Goal: Task Accomplishment & Management: Complete application form

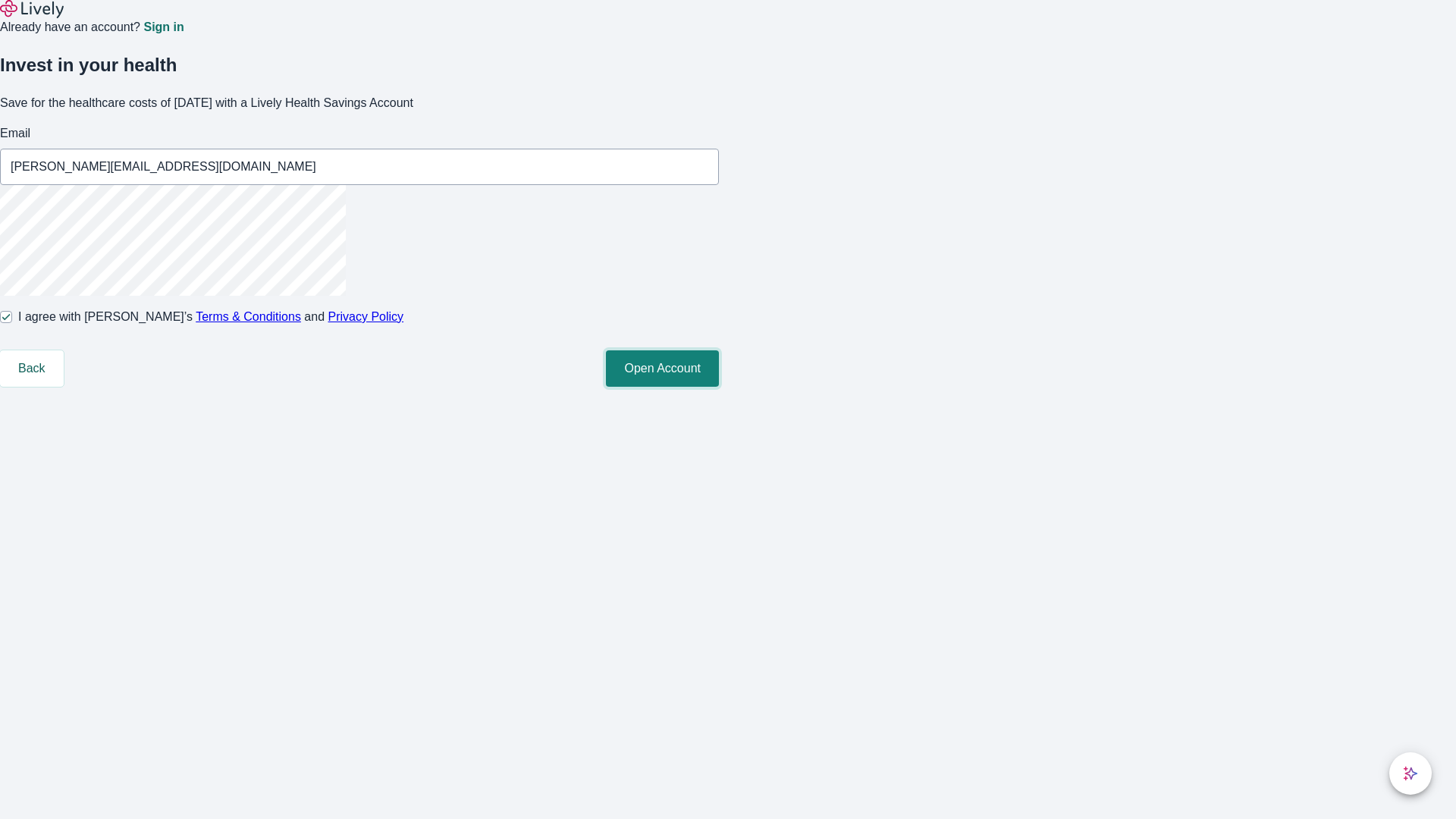
click at [719, 387] on button "Open Account" at bounding box center [662, 368] width 113 height 36
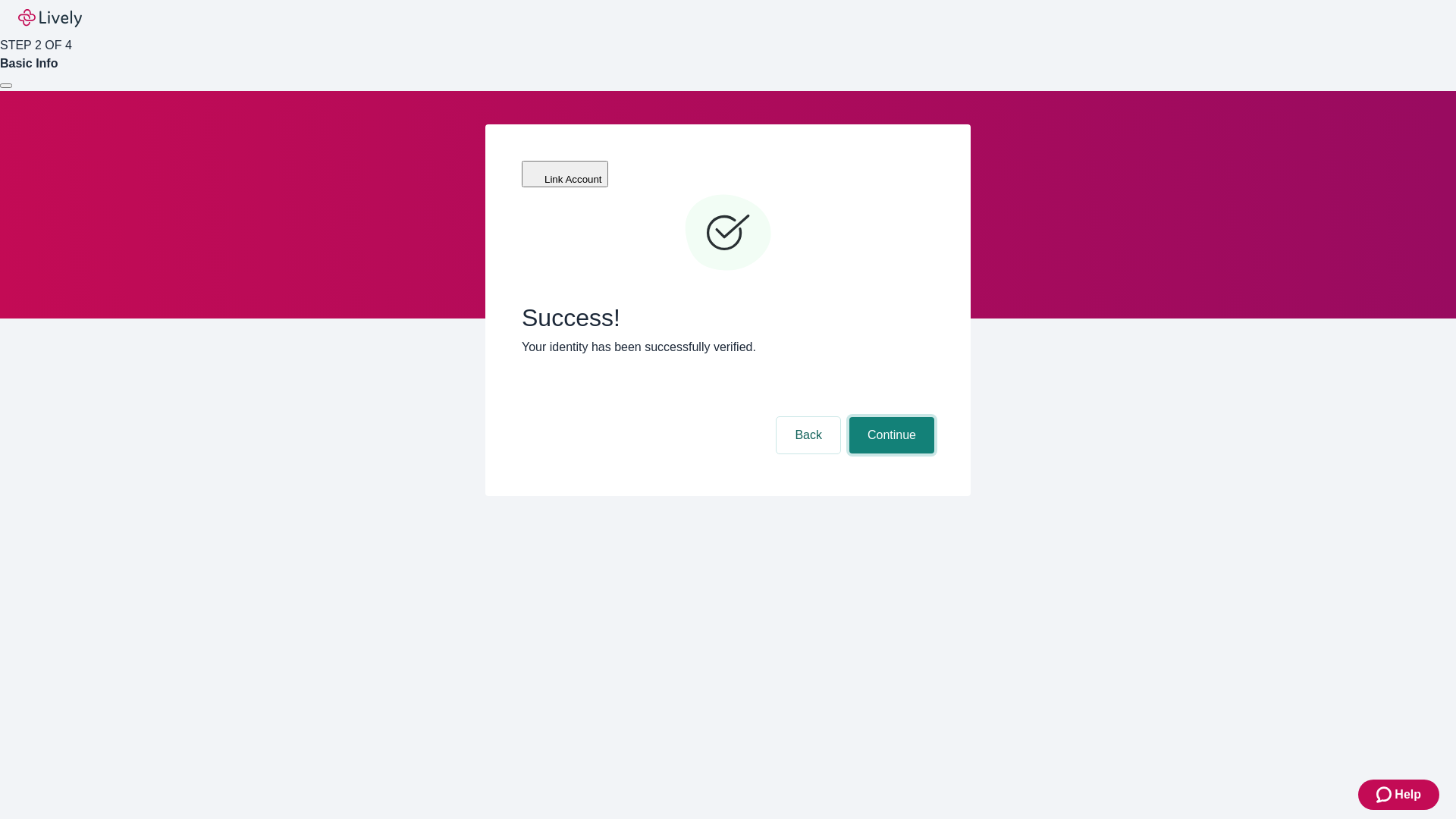
click at [890, 417] on button "Continue" at bounding box center [891, 435] width 85 height 36
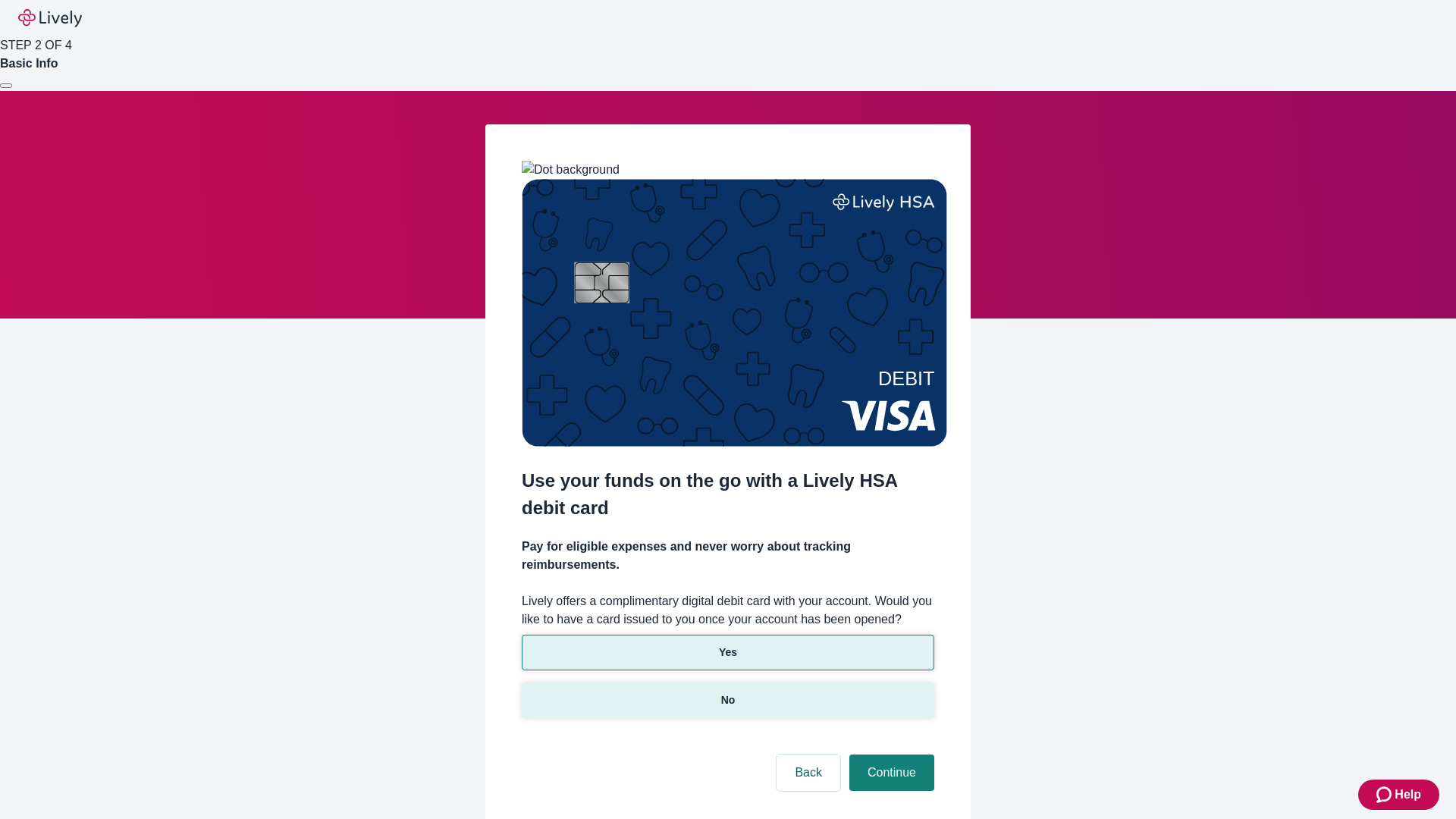
click at [728, 693] on p "No" at bounding box center [728, 700] width 14 height 16
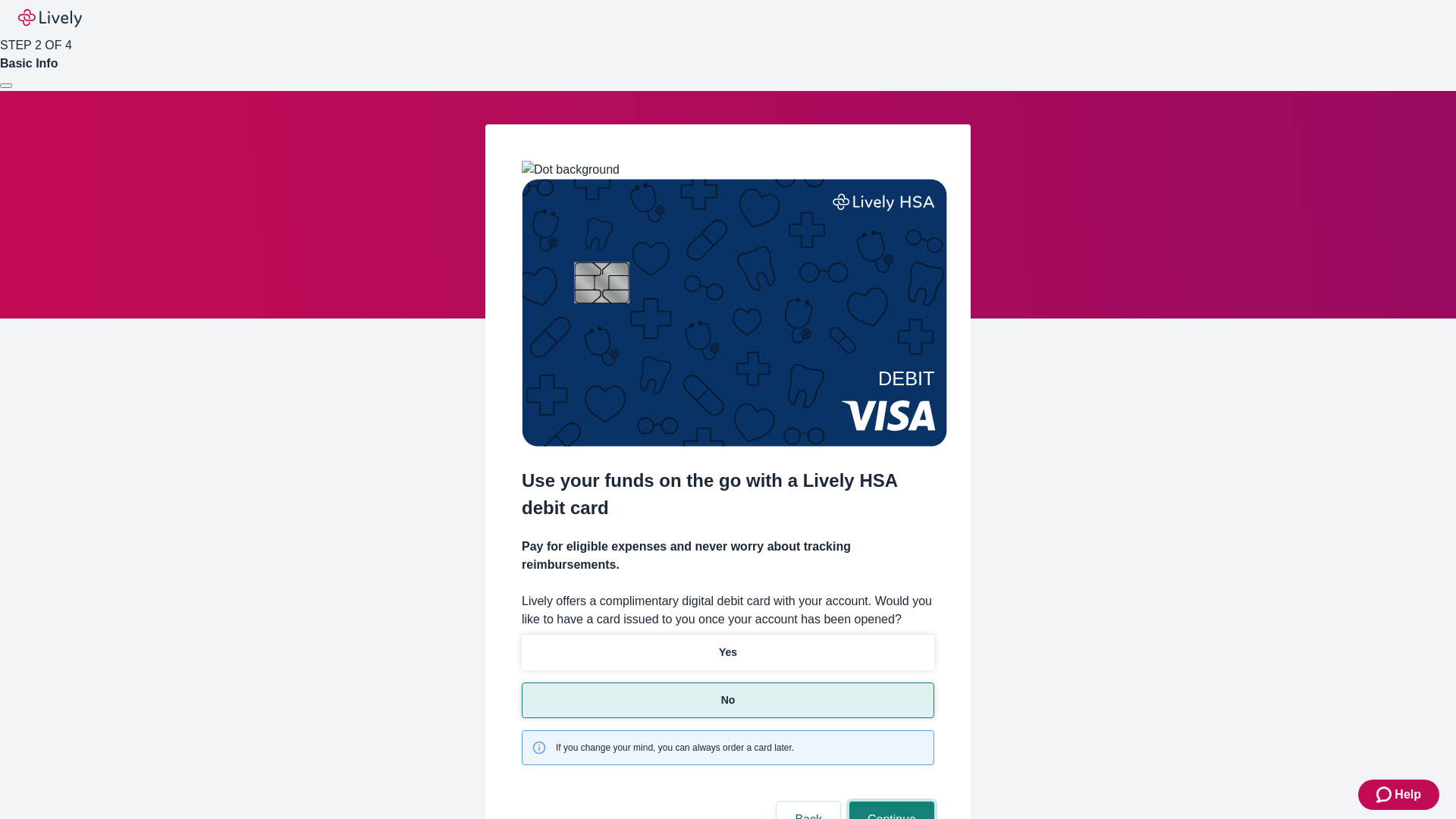
click at [890, 802] on button "Continue" at bounding box center [891, 820] width 85 height 36
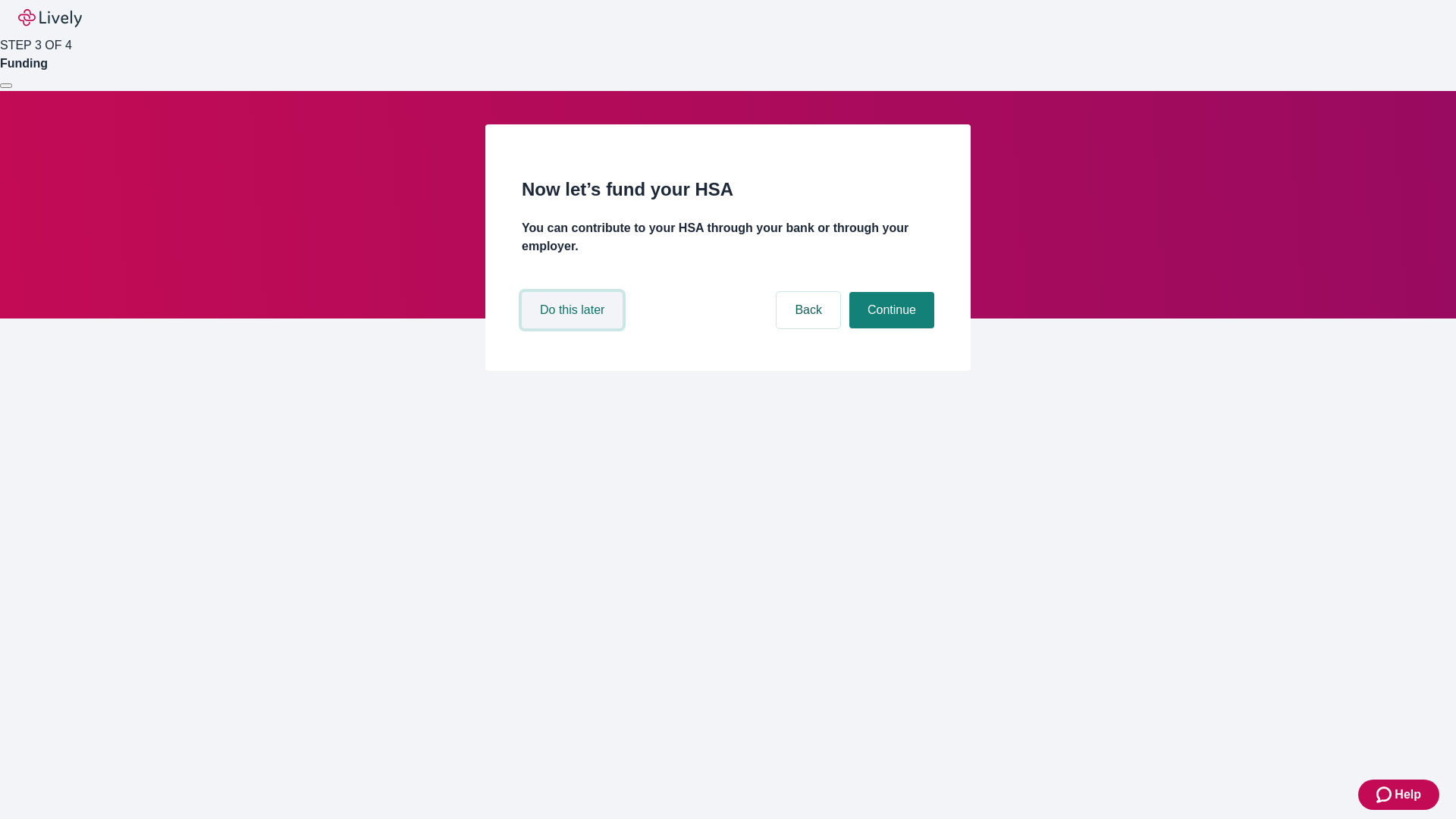
click at [574, 328] on button "Do this later" at bounding box center [573, 310] width 101 height 36
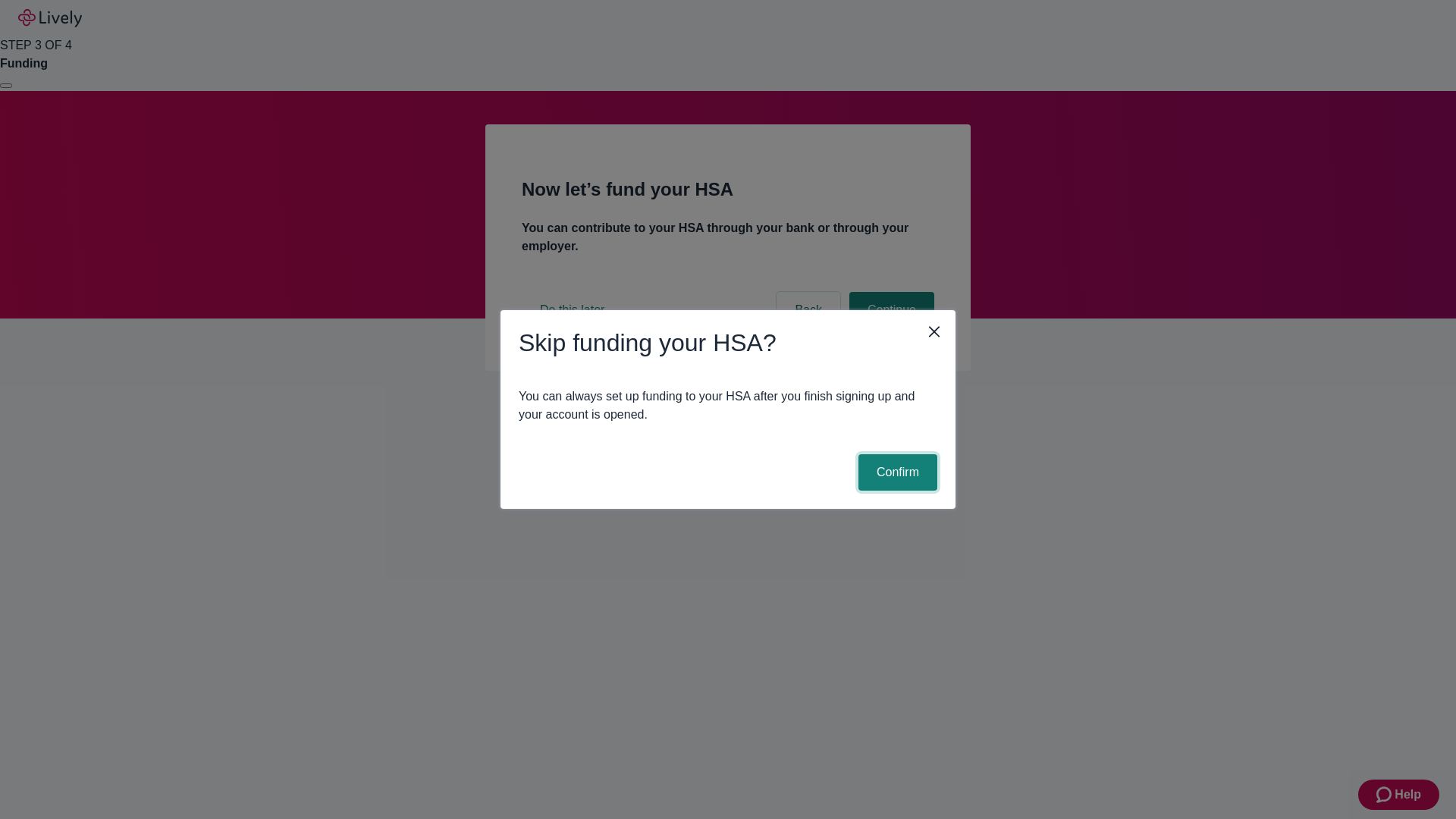
click at [896, 472] on button "Confirm" at bounding box center [898, 472] width 79 height 36
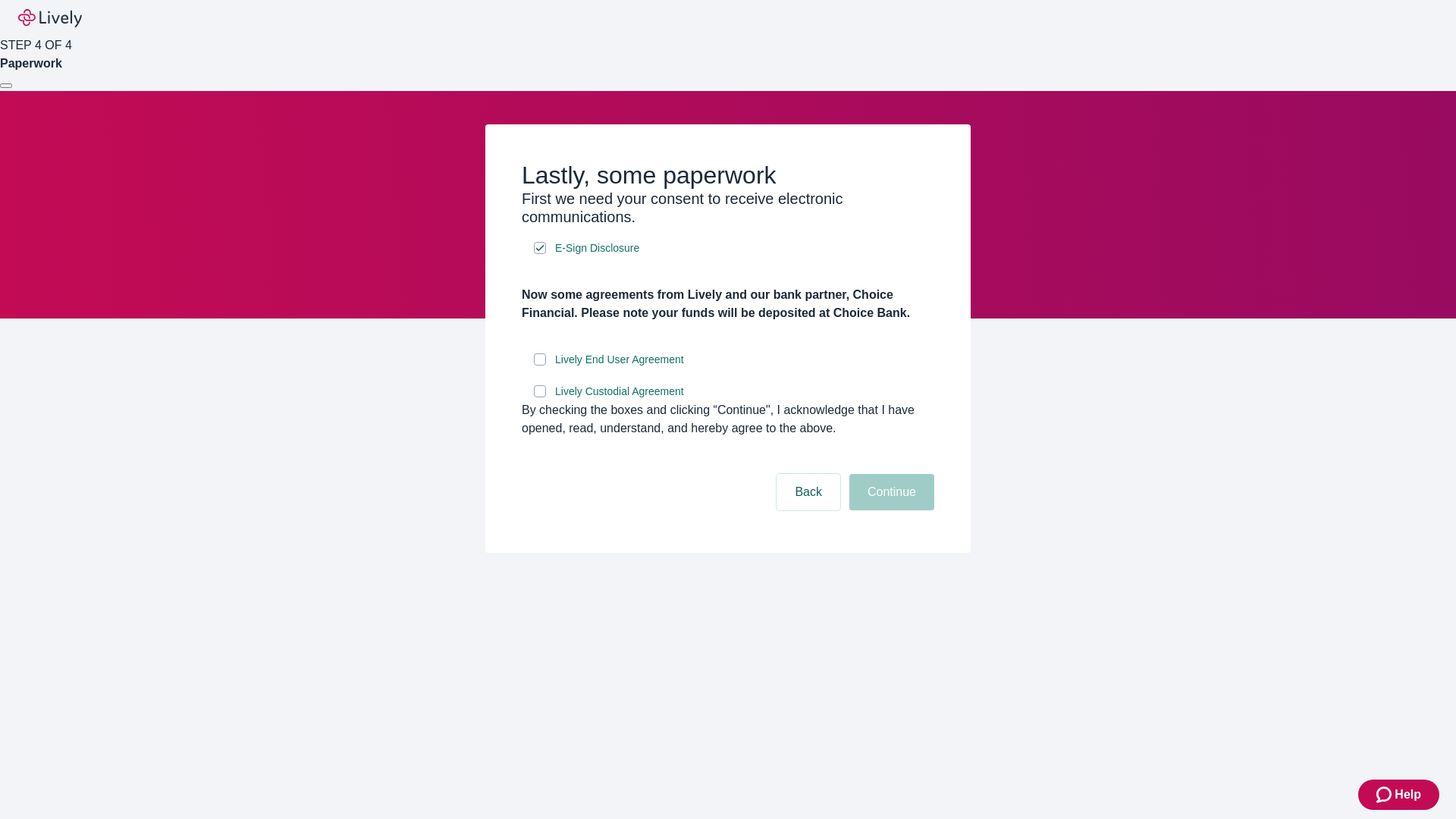
click at [540, 365] on input "Lively End User Agreement" at bounding box center [539, 359] width 12 height 12
checkbox input "true"
click at [540, 397] on input "Lively Custodial Agreement" at bounding box center [539, 391] width 12 height 12
checkbox input "true"
click at [890, 510] on button "Continue" at bounding box center [891, 492] width 85 height 36
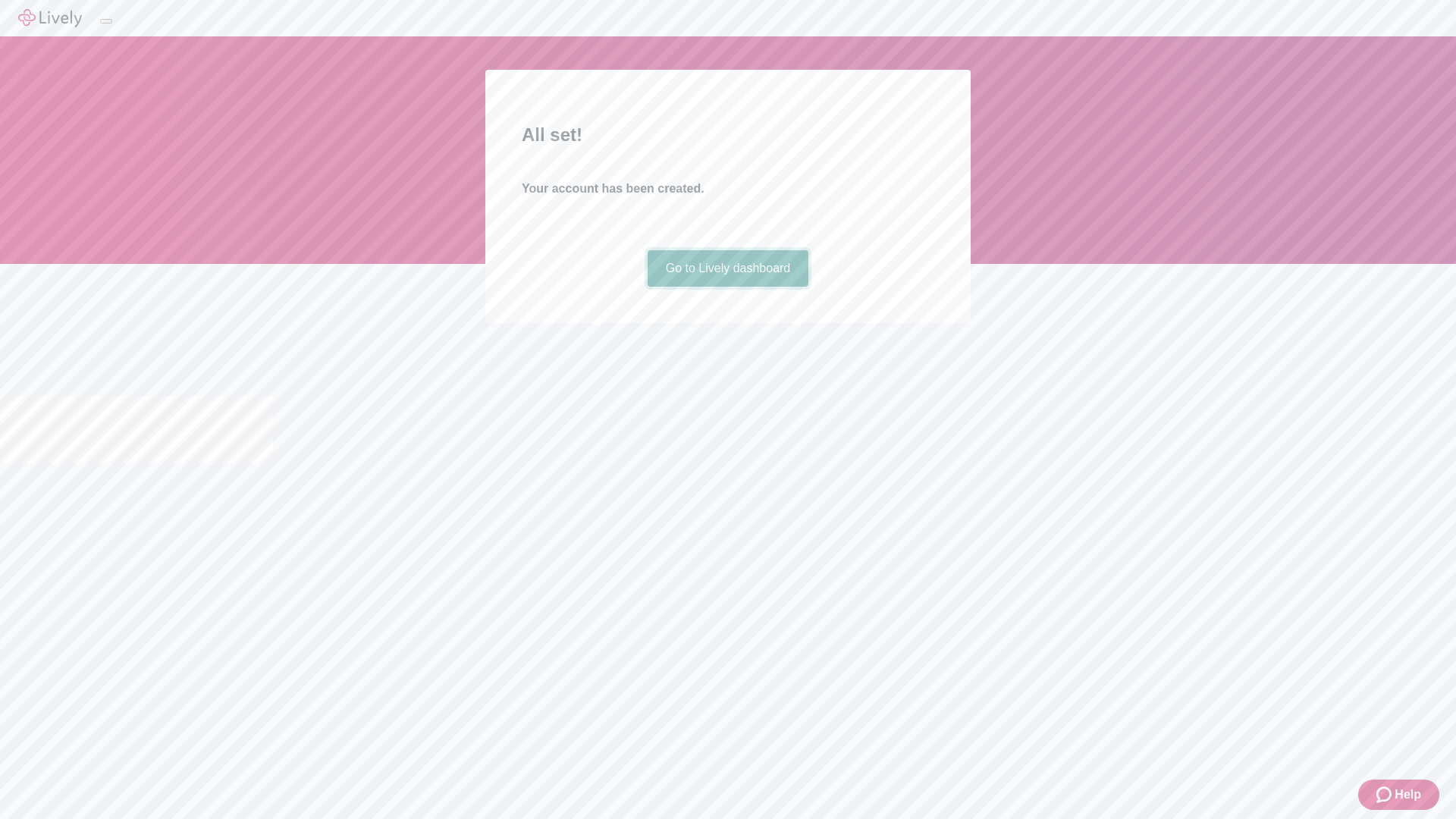
click at [728, 286] on link "Go to Lively dashboard" at bounding box center [728, 268] width 161 height 36
